Goal: Check status: Check status

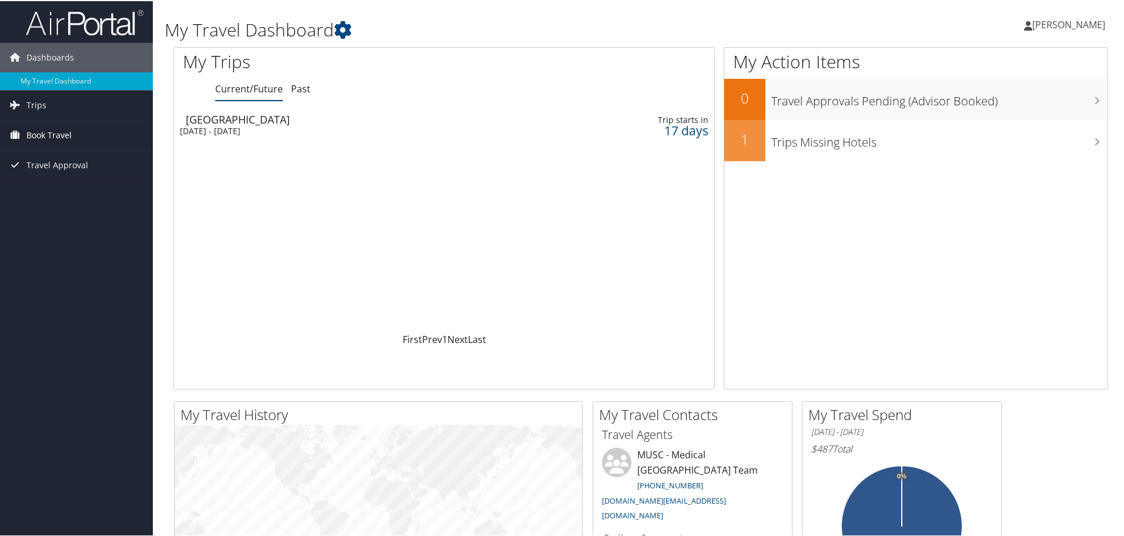
click at [31, 134] on span "Book Travel" at bounding box center [48, 133] width 45 height 29
click at [42, 136] on span "Book Travel" at bounding box center [48, 133] width 45 height 29
click at [34, 104] on span "Trips" at bounding box center [36, 103] width 20 height 29
click at [39, 124] on link "Current/Future Trips" at bounding box center [76, 128] width 153 height 18
